Goal: Communication & Community: Answer question/provide support

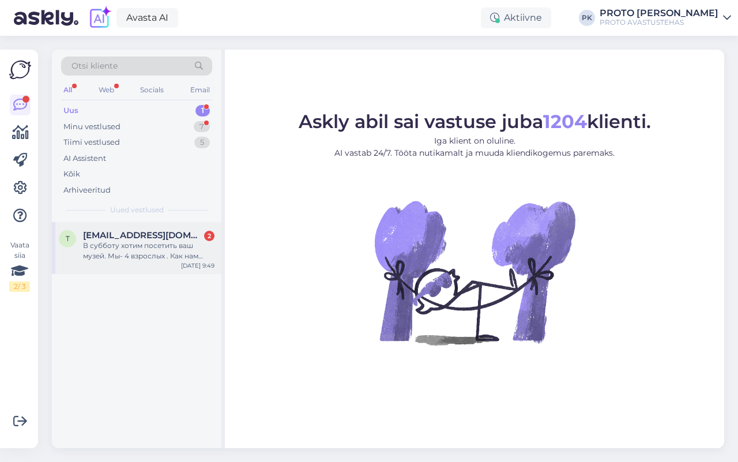
click at [133, 247] on div "В субботу хотим посетить ваш музей. Мы- 4 взрослых . Как нам лучше спланировать…" at bounding box center [149, 251] width 132 height 21
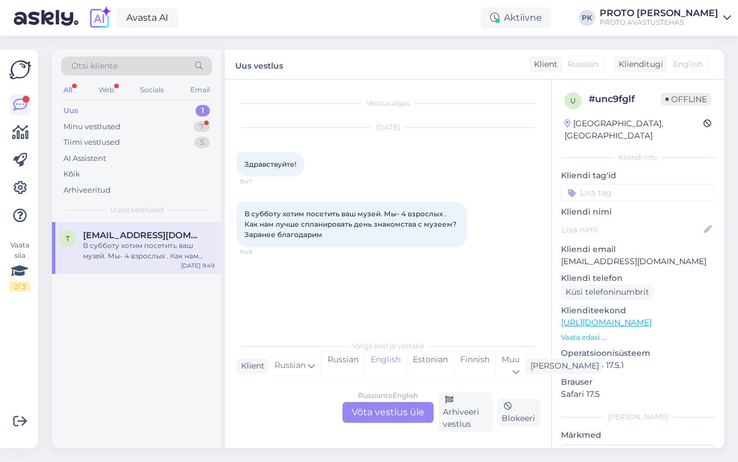
drag, startPoint x: 388, startPoint y: 414, endPoint x: 388, endPoint y: 406, distance: 8.7
click at [388, 413] on div "Russian to English Võta vestlus üle" at bounding box center [388, 412] width 91 height 21
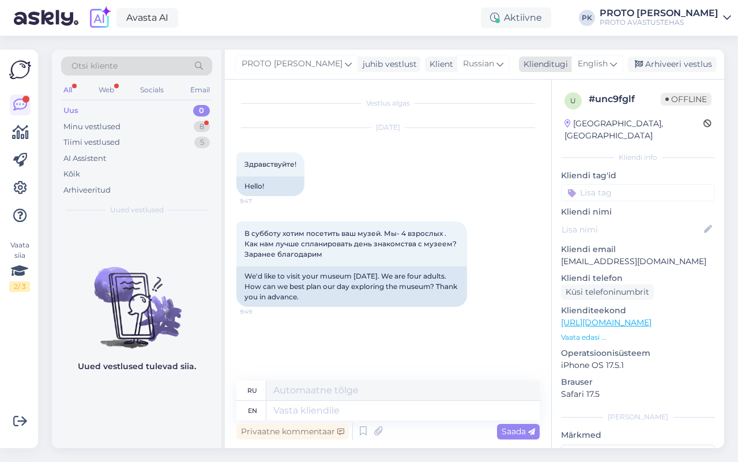
click at [613, 66] on icon at bounding box center [613, 64] width 7 height 13
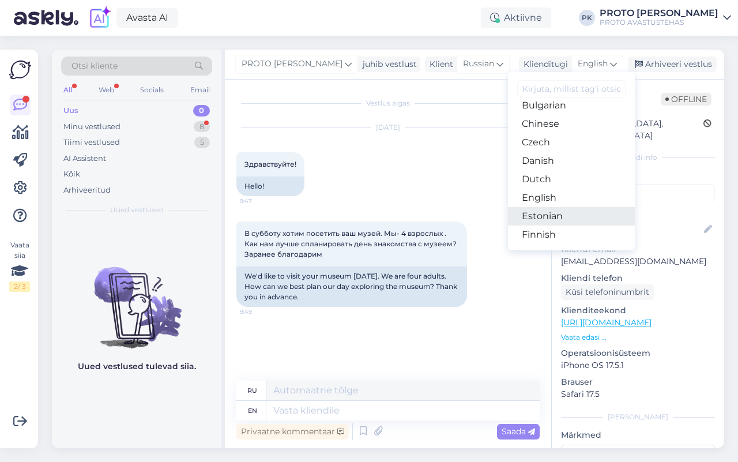
scroll to position [72, 0]
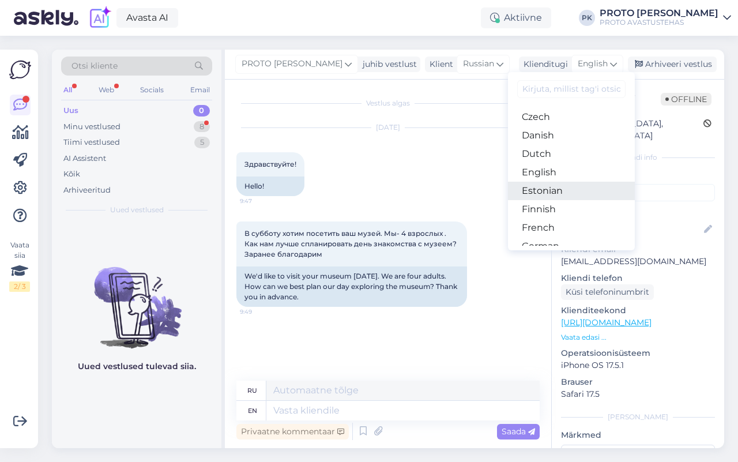
click at [557, 191] on link "Estonian" at bounding box center [571, 191] width 127 height 18
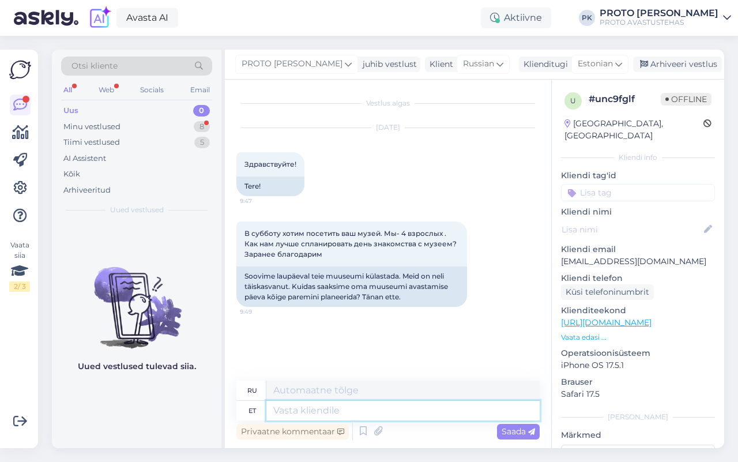
click at [293, 413] on textarea at bounding box center [403, 411] width 273 height 20
type textarea "Tere!"
type textarea "Привет!"
type textarea "Tere! No"
type textarea "Привет! Ну что ж"
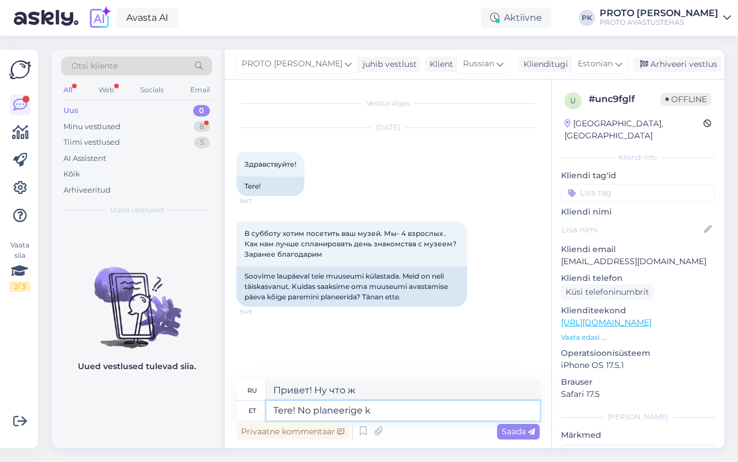
type textarea "Tere! No planeerige ku"
type textarea "Привет! Ну что ж, план."
type textarea "Tere! No planeerige kuidas"
type textarea "Привет! Ну, планируй, как"
type textarea "Tere! No planeerige kuidas teile s"
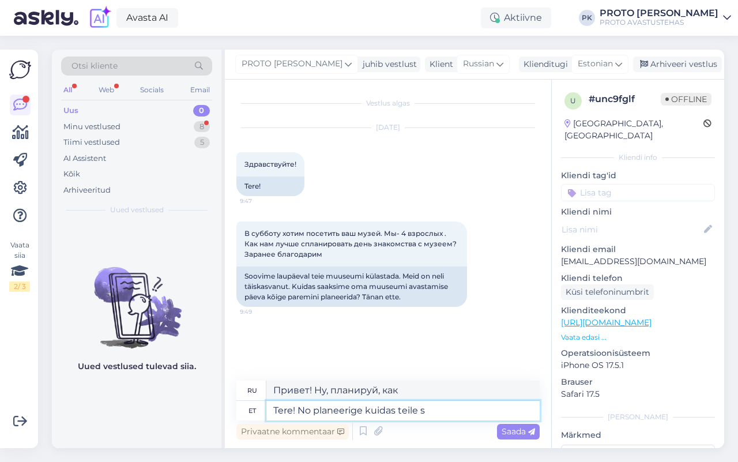
type textarea "Привет! Ну, планируй, как ты"
type textarea "Tere! No planeerige kuidas teile sobib,"
type textarea "Привет! Ну, планируй, как считаешь нужным."
type textarea "Tere! No planeerige kuidas teile sobib, o"
type textarea "Привет! Ну, планируй, как хочешь, ладно?"
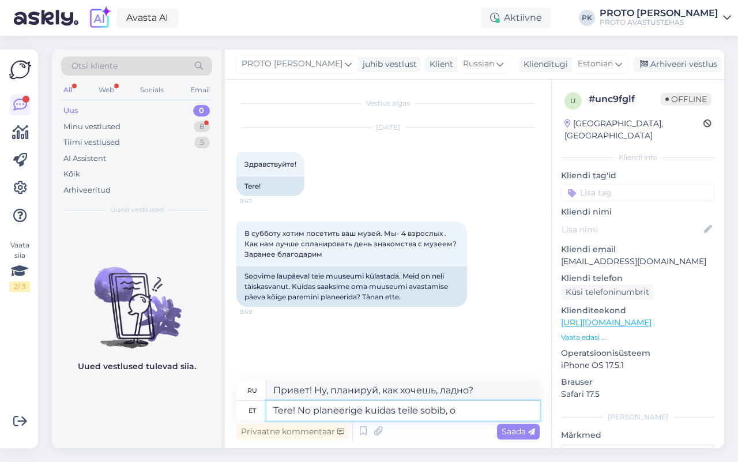
type textarea "Tere! No planeerige kuidas teile sobib,"
type textarea "Привет! Ну, планируй, как считаешь нужным."
type textarea "Tere! No planeerige kuidas teile sobib, [GEOGRAPHIC_DATA] o"
type textarea "Привет! Ну, планируй, как считаешь нужным. Наверное."
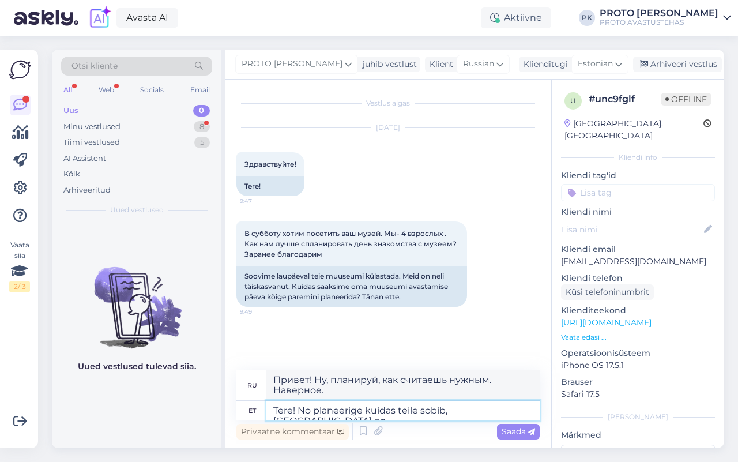
type textarea "Tere! No planeerige kuidas teile sobib, [GEOGRAPHIC_DATA] on h"
type textarea "Привет! Ну, планируй, как хочешь, наверное,"
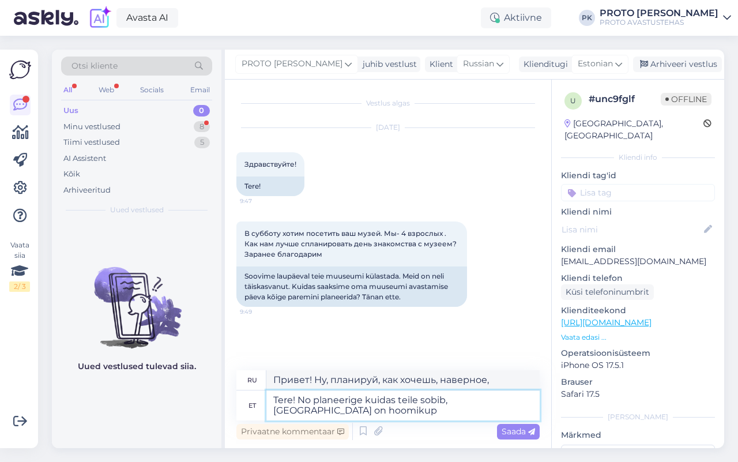
type textarea "Tere! No planeerige kuidas teile sobib, [GEOGRAPHIC_DATA] on hoomikupo"
type textarea "Привет! Ну, планируй как хочешь, скорее всего, это будет утреннее купе."
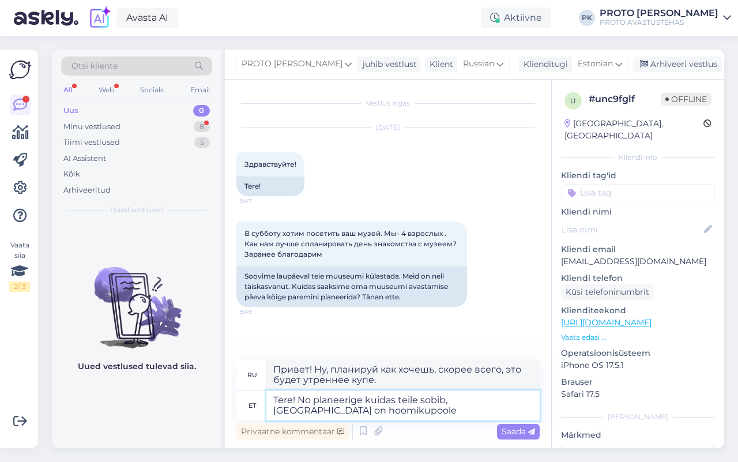
type textarea "Tere! No planeerige kuidas teile sobib, [GEOGRAPHIC_DATA] on hoomikupoole"
type textarea "Привет! Ну, планируй, как считаешь нужным, скорее всего, это будет утром."
click at [290, 413] on textarea "Tere! No planeerige kuidas teile sobib, [GEOGRAPHIC_DATA] on hoomikupoole" at bounding box center [403, 406] width 273 height 30
type textarea "Tere! No planeerige kuidas teile sobib, [GEOGRAPHIC_DATA] on homikupoole"
type textarea "Привет! Ну, планируй, как считаешь нужным, ведь уже, скорее всего, середина утр…"
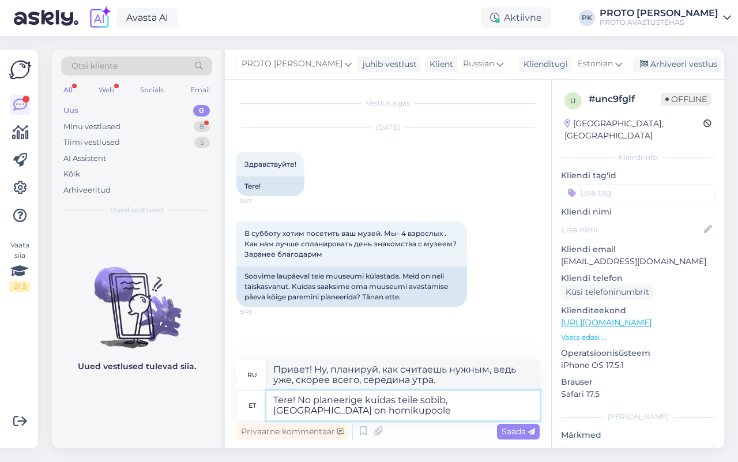
type textarea "Tere! No planeerige kuidas teile sobib, [GEOGRAPHIC_DATA] on hommikupoole"
type textarea "Привет! Ну, планируй, как считаешь нужным. Сейчас, наверное, уже середина утра."
click at [352, 411] on textarea "Tere! No planeerige kuidas teile sobib, [GEOGRAPHIC_DATA] on hommikupoole" at bounding box center [403, 406] width 273 height 30
type textarea "Tere! No planeerige kuidas teile sobib, Tõenäoliselt on hommikupoole rohkem i"
type textarea "Привет! Ну, планируй, как считаешь нужным, утром, наверное, будет ещё."
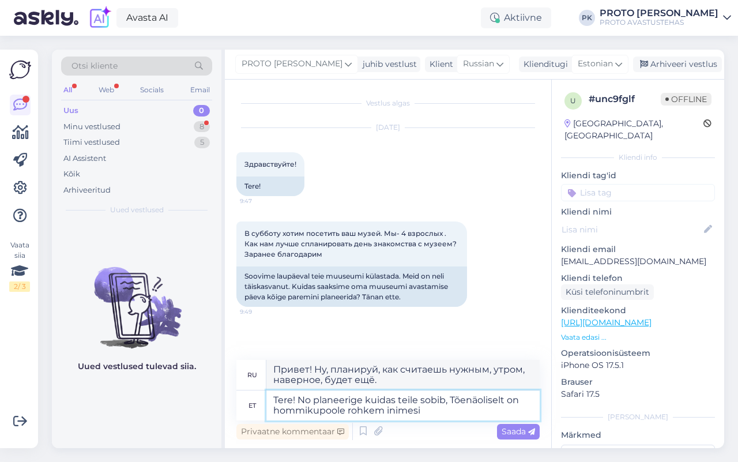
type textarea "Tere! No planeerige kuidas teile sobib, Tõenäoliselt on hommikupoole rohkem ini…"
type textarea "Привет! Планируйте, как хотите, утром, скорее всего, будет больше людей."
type textarea "Tere! No planeerige kuidas teile sobib, Tõenäoliselt on hommikupoole rohkem ini…"
type textarea "Привет! Ну, планируйте, как хотите, утром, скорее всего, будет больше людей, че…"
type textarea "Tere! No planeerige kuidas teile sobib, Tõenäoliselt on hommikupoole rohkem ini…"
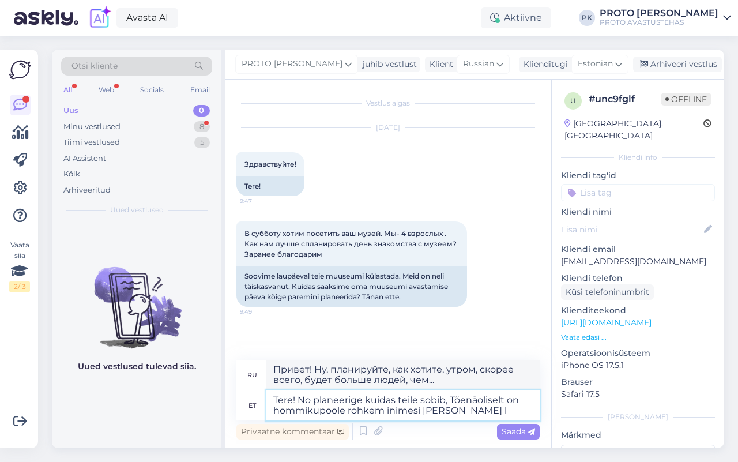
type textarea "Привет! Ну, планируйте как хотите, утром, скорее всего, будет больше людей, чем…"
type textarea "Tere! No planeerige kuidas teile sobib, Tõenäoliselt on hommikupoole rohkem ini…"
type textarea "Привет! Ну, планируй, как хочешь, утром народу, наверное, будет больше, чем пос…"
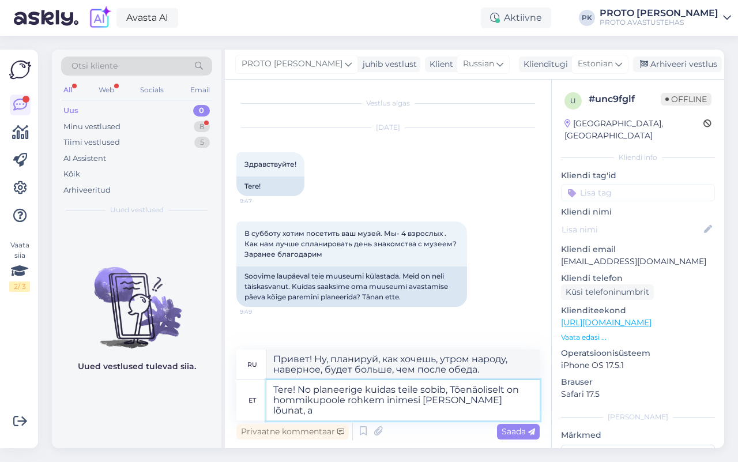
type textarea "Tere! No planeerige kuidas teile sobib, Tõenäoliselt on hommikupoole rohkem ini…"
type textarea "Привет! Ну, планируйте как хотите, утром, наверное, народу будет больше, чем по…"
type textarea "Tere! No planeerige kuidas teile sobib, Tõenäoliselt on hommikupoole rohkem ini…"
type textarea "Привет! Ну, планируйте, как вам нравится. Утром, наверное, будет больше людей, …"
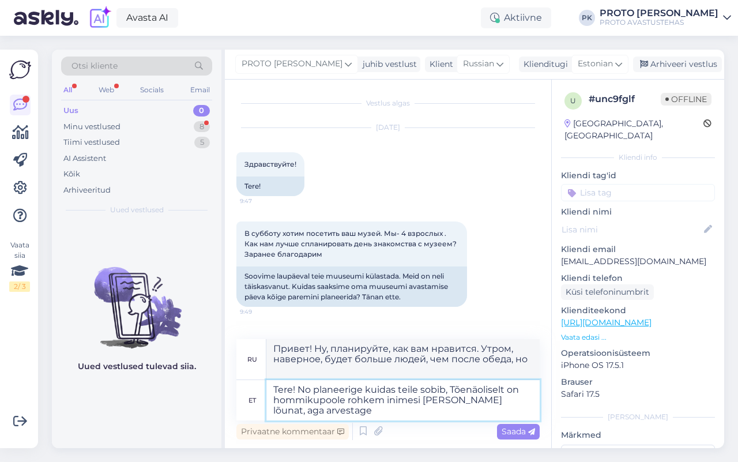
type textarea "Tere! No planeerige kuidas teile sobib, Tõenäoliselt on hommikupoole rohkem ini…"
type textarea "Привет! Ну, планируйте, как вам нравится. Утром, наверное, будет больше людей, …"
type textarea "Tere! No planeerige kuidas teile sobib, Tõenäoliselt on hommikupoole rohkem ini…"
type textarea "Привет! Ну, планируйте, как вам удобнее. Утром, наверное, будет больше людей, ч…"
type textarea "Tere! No planeerige kuidas teile sobib, Tõenäoliselt on hommikupoole rohkem ini…"
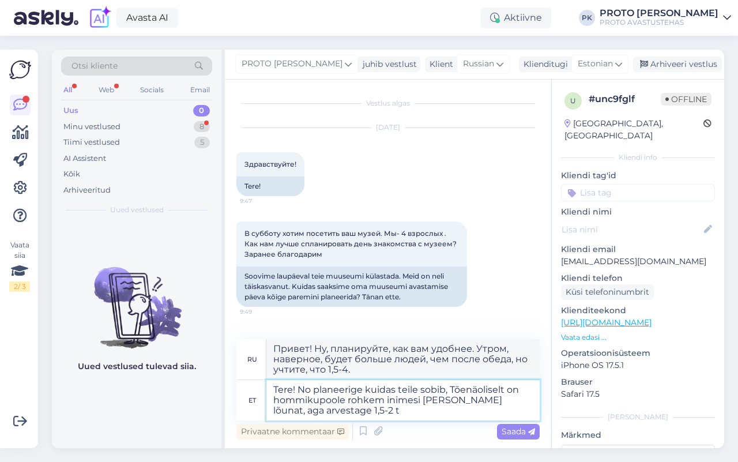
type textarea "Привет! Ну, планируйте, как вам удобнее. Утром, наверное, будет больше людей, ч…"
type textarea "Tere! No planeerige kuidas teile sobib, Tõenäoliselt on hommikupoole rohkem ini…"
type textarea "Привет! Планируйте, как вам удобнее. Утром, наверное, будет больше людей, чем п…"
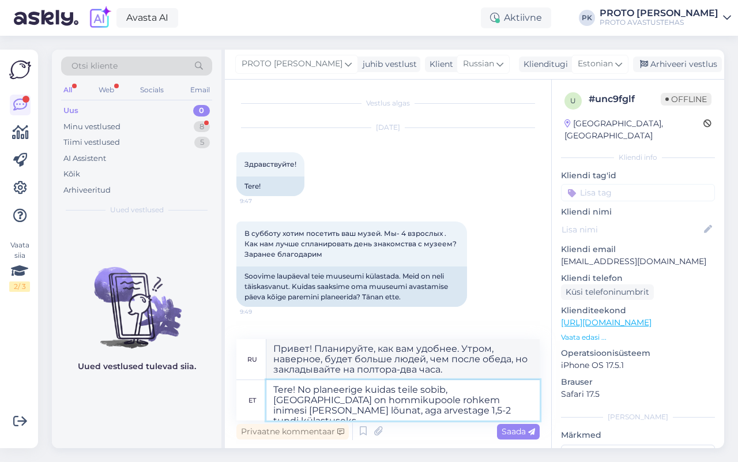
type textarea "Tere! No planeerige kuidas teile sobib, [GEOGRAPHIC_DATA] on hommikupoole rohke…"
type textarea "Привет! Планируйте, как вам удобнее. Утром, вероятно, будет больше людей, чем п…"
type textarea "Tere! No planeerige kuidas teile sobib, [GEOGRAPHIC_DATA] on hommikupoole rohke…"
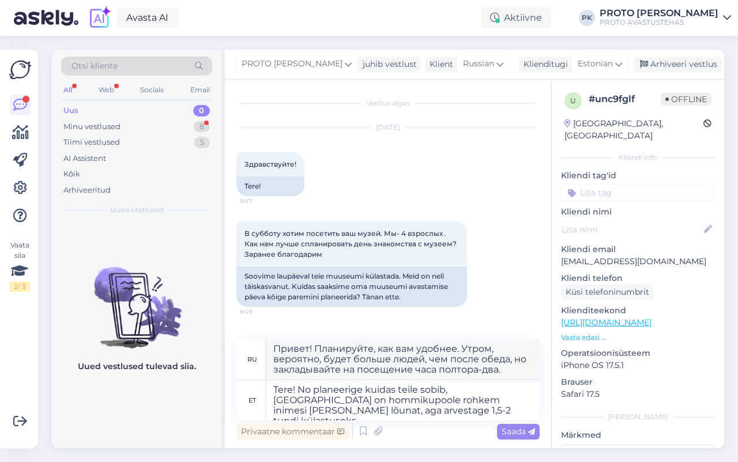
click at [524, 426] on span "Saada" at bounding box center [518, 431] width 33 height 10
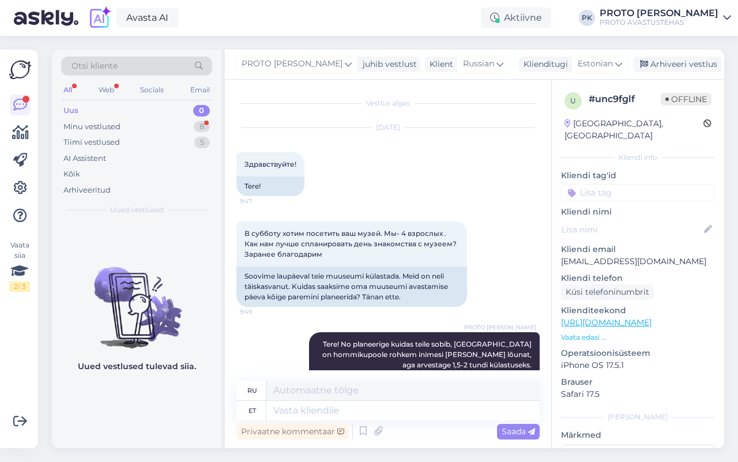
scroll to position [59, 0]
